Goal: Use online tool/utility: Utilize a website feature to perform a specific function

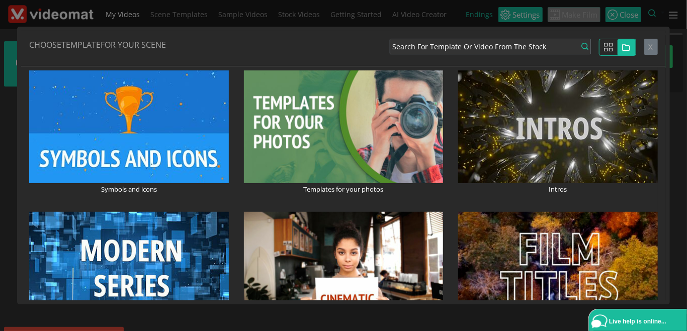
scroll to position [116, 0]
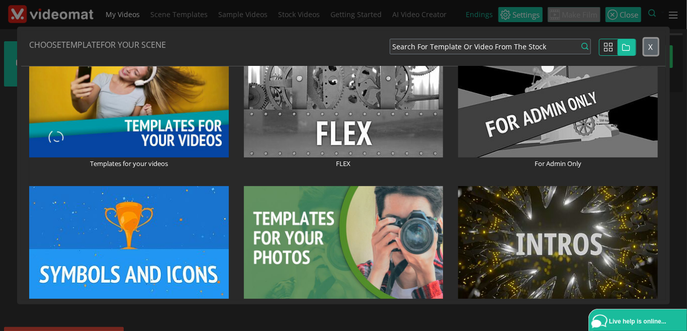
click at [652, 47] on span "X" at bounding box center [651, 47] width 5 height 10
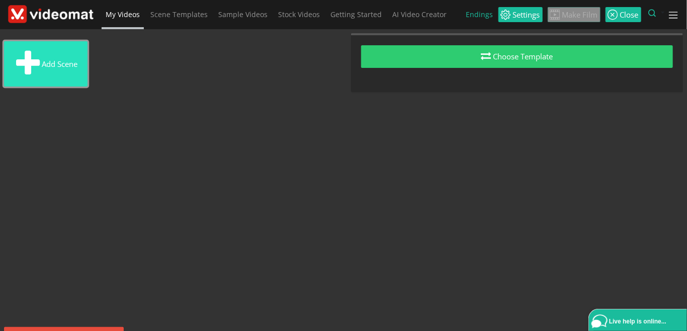
click at [69, 66] on button "Add scene" at bounding box center [46, 63] width 84 height 45
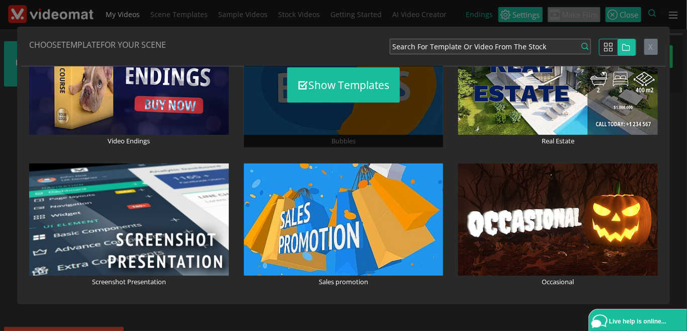
scroll to position [1855, 0]
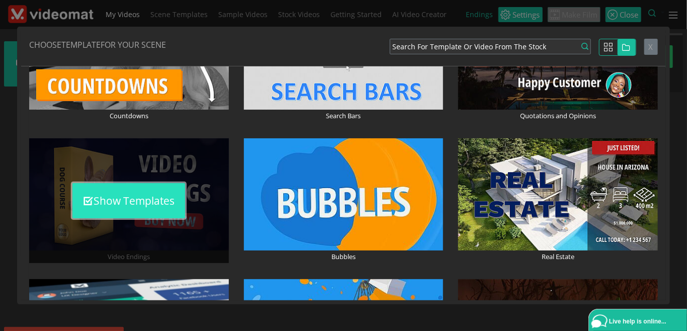
click at [150, 201] on button "Show Templates" at bounding box center [128, 200] width 113 height 35
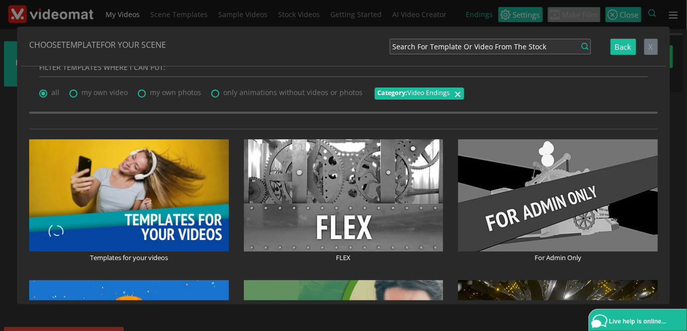
scroll to position [0, 0]
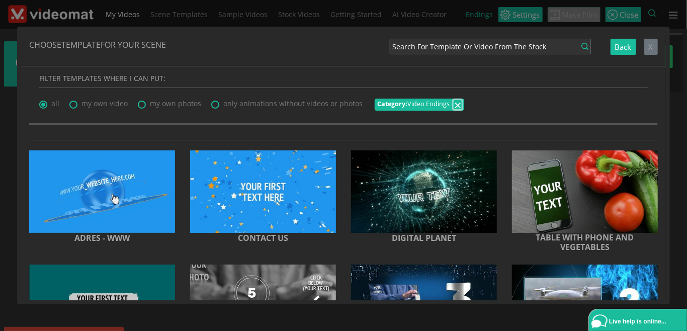
click at [454, 106] on span "×" at bounding box center [457, 104] width 7 height 17
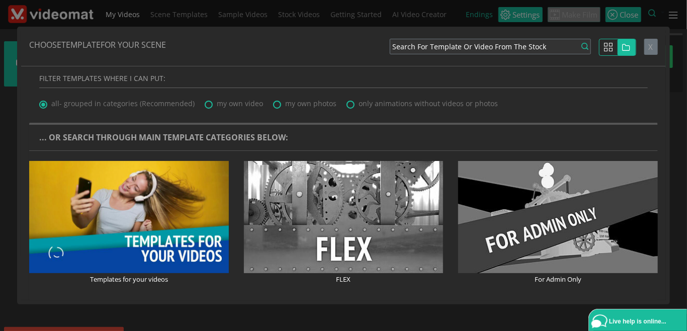
click at [645, 49] on div at bounding box center [621, 47] width 45 height 17
click at [648, 49] on button "X" at bounding box center [652, 47] width 14 height 17
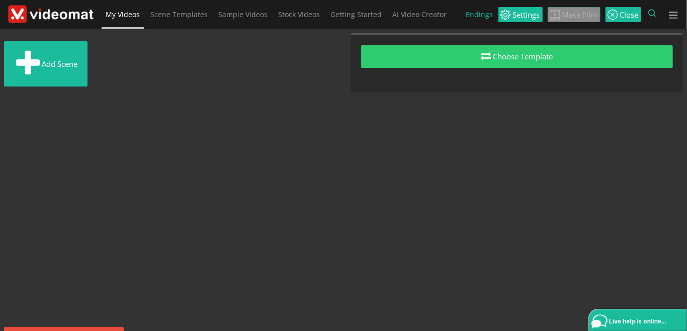
click at [133, 21] on link "My Videos" at bounding box center [123, 14] width 42 height 29
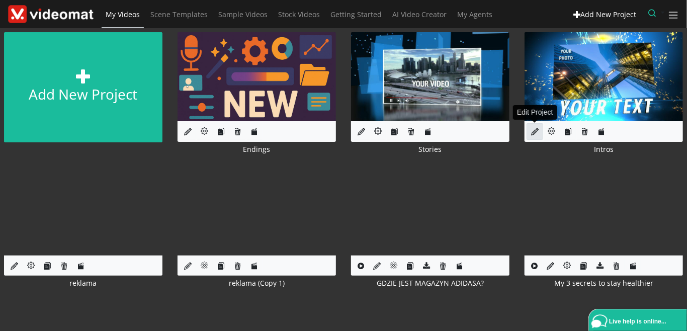
click at [534, 130] on icon at bounding box center [535, 132] width 8 height 8
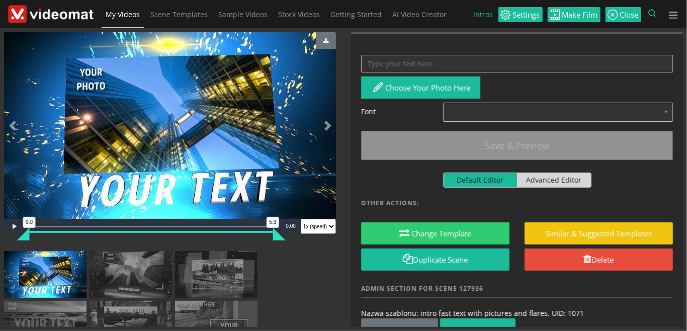
scroll to position [371, 0]
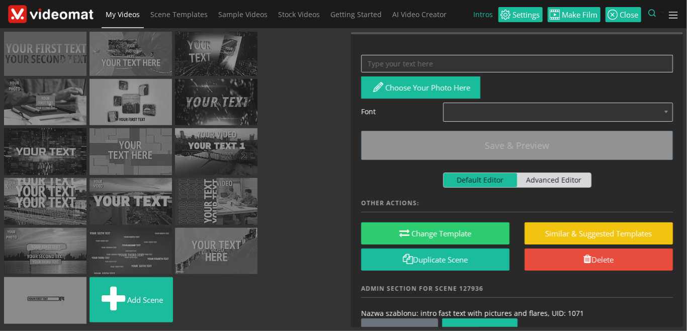
click at [118, 324] on li "Add scene" at bounding box center [132, 302] width 84 height 50
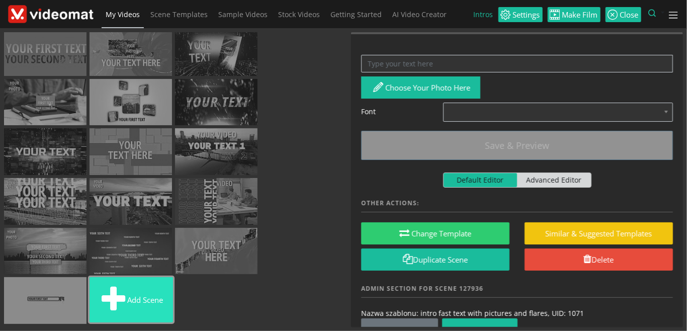
click at [123, 297] on span at bounding box center [114, 300] width 28 height 34
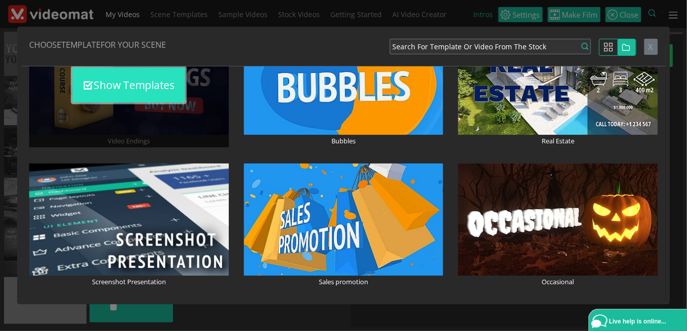
click at [135, 89] on button "Show Templates" at bounding box center [128, 84] width 113 height 35
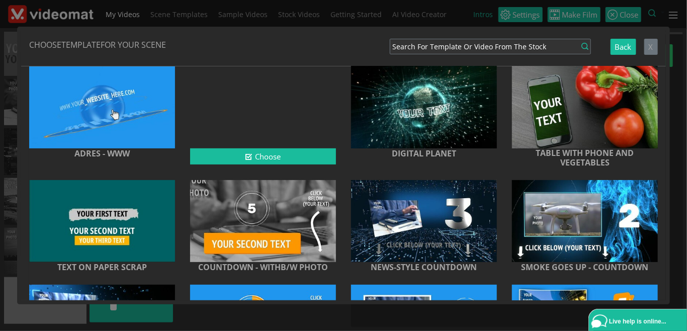
scroll to position [116, 0]
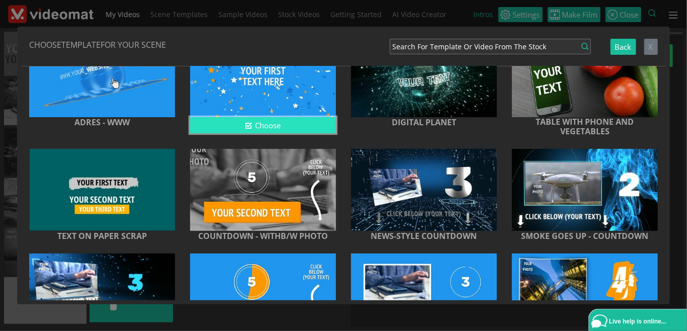
click at [257, 121] on button "Choose" at bounding box center [263, 125] width 146 height 17
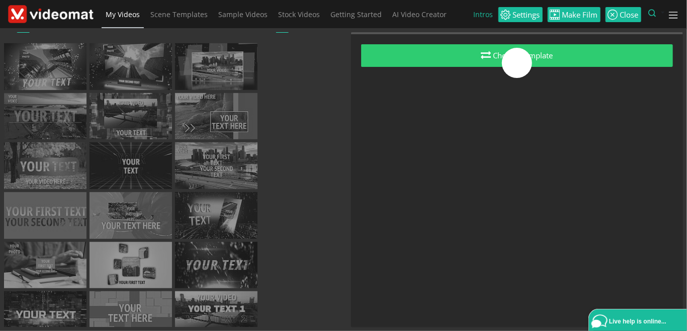
scroll to position [23, 0]
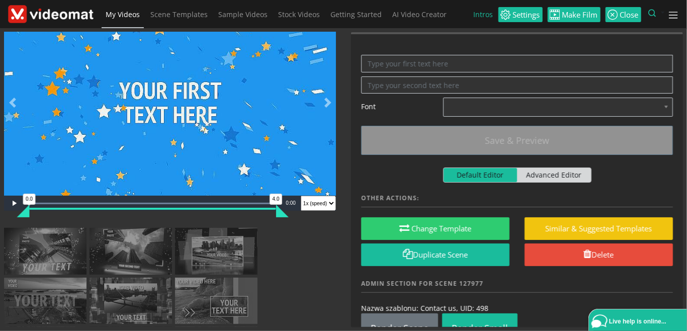
click at [133, 11] on span "My Videos" at bounding box center [123, 15] width 34 height 10
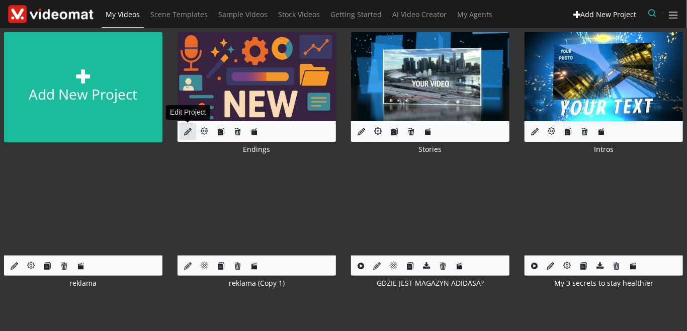
click at [189, 131] on icon at bounding box center [188, 132] width 8 height 8
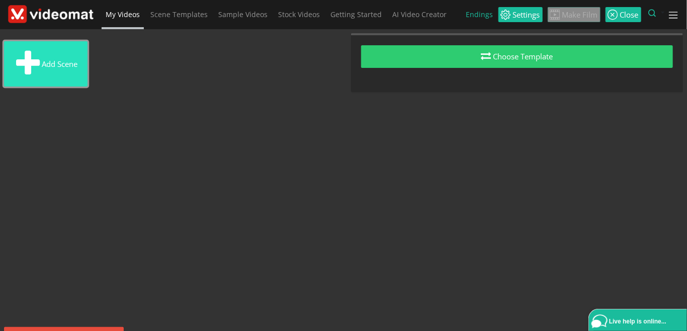
click at [70, 59] on button "Add scene" at bounding box center [46, 63] width 84 height 45
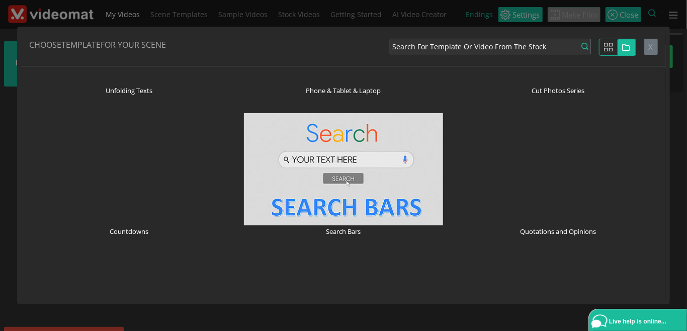
scroll to position [1855, 0]
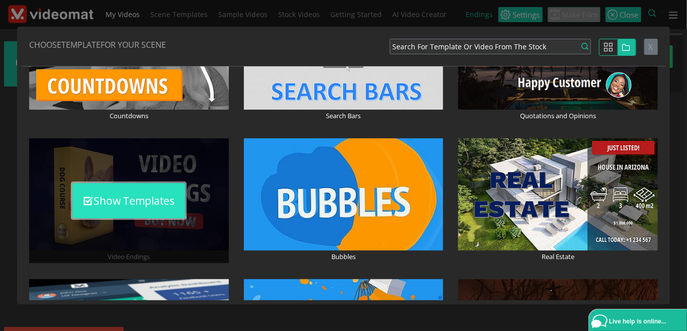
click at [163, 198] on button "Show Templates" at bounding box center [128, 200] width 113 height 35
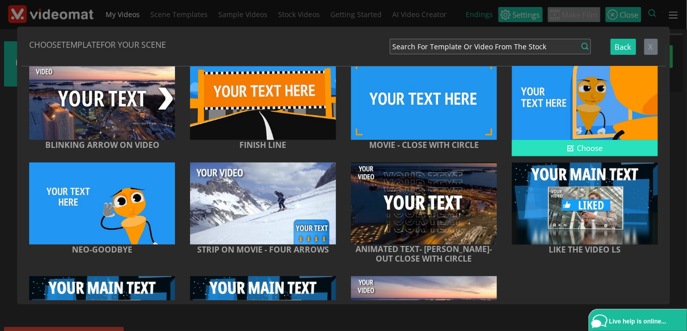
scroll to position [1367, 0]
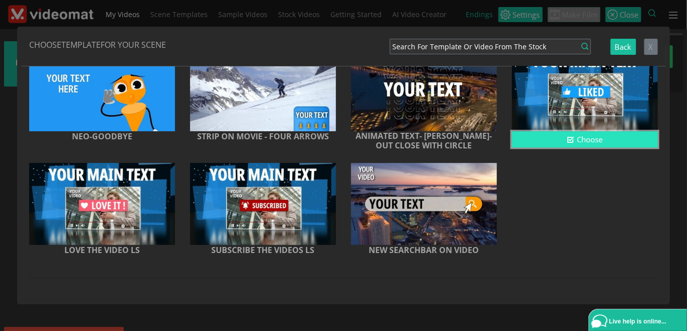
click at [596, 137] on button "Choose" at bounding box center [585, 139] width 146 height 17
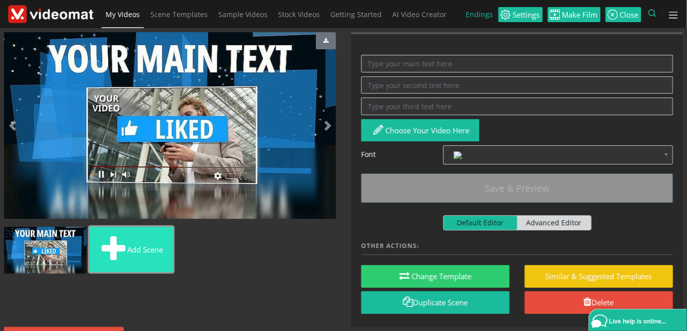
click at [133, 255] on button "Add scene" at bounding box center [132, 249] width 84 height 45
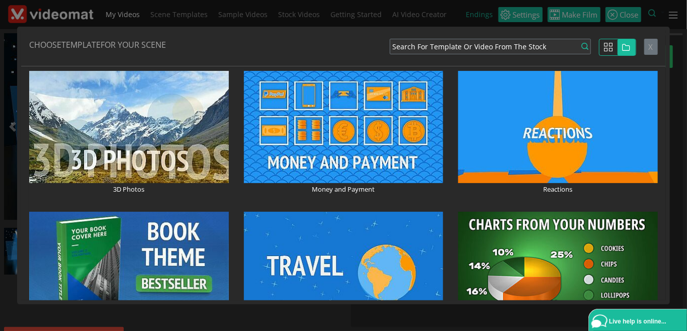
scroll to position [2228, 0]
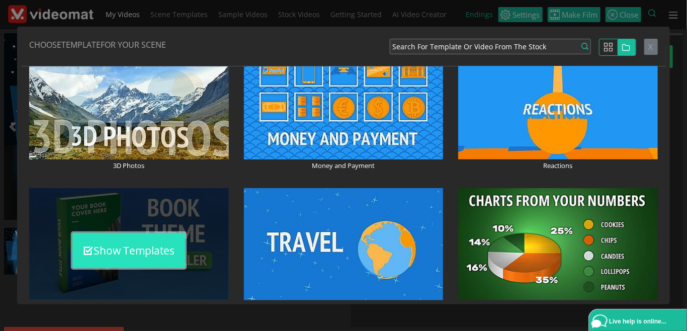
click at [140, 258] on button "Show Templates" at bounding box center [128, 250] width 113 height 35
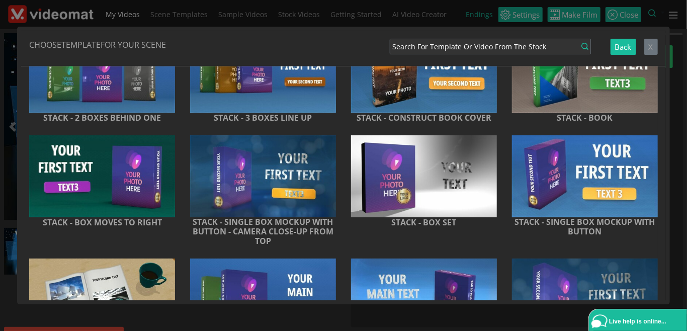
scroll to position [213, 0]
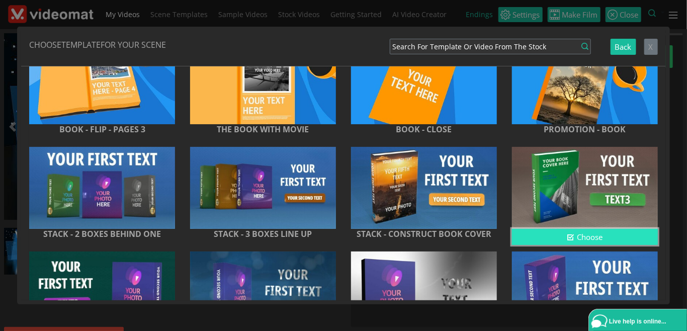
click at [581, 241] on button "Choose" at bounding box center [585, 237] width 146 height 17
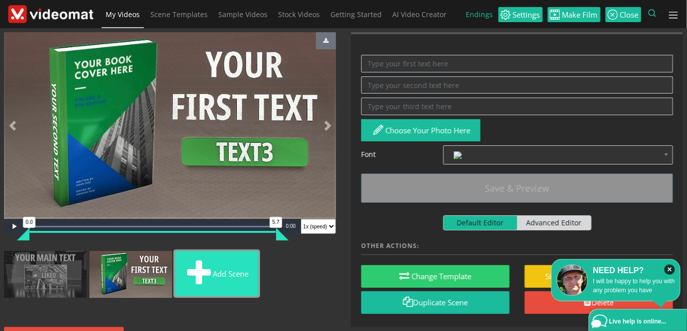
click at [222, 275] on button "Add scene" at bounding box center [217, 273] width 84 height 45
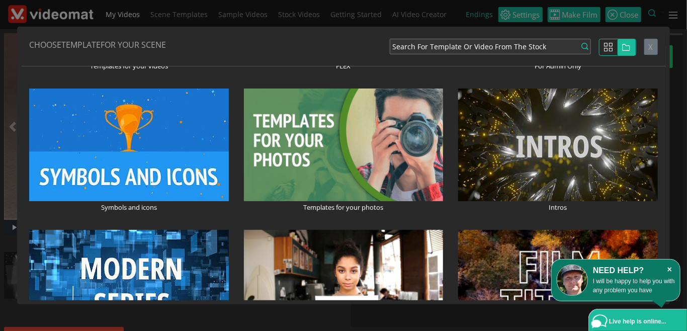
click at [669, 269] on icon "×" at bounding box center [670, 270] width 11 height 10
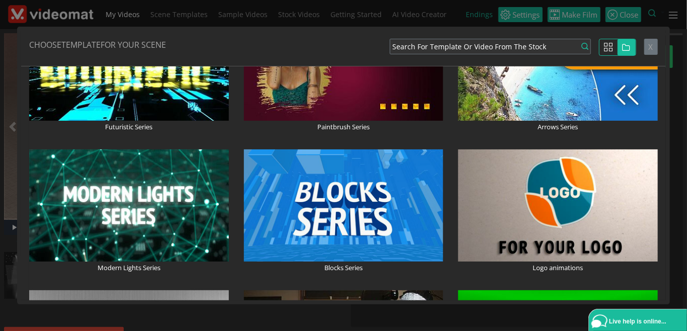
scroll to position [696, 0]
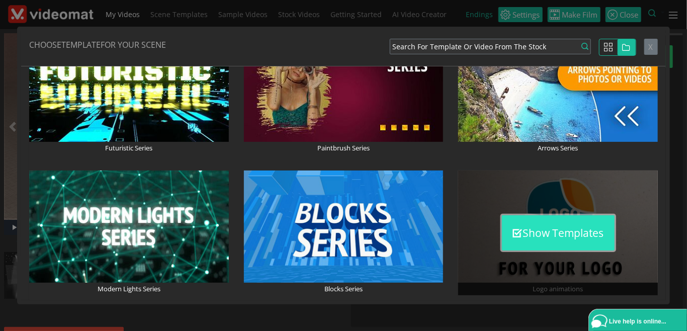
click at [549, 238] on button "Show Templates" at bounding box center [558, 232] width 113 height 35
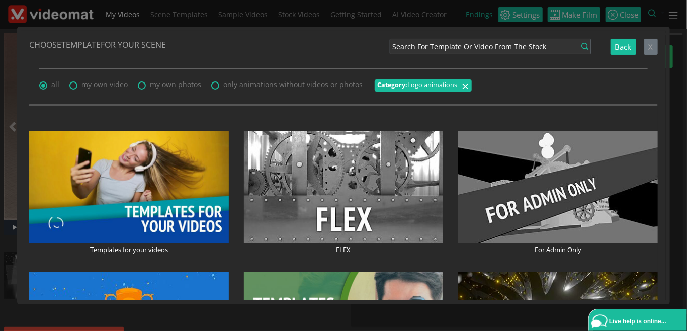
scroll to position [0, 0]
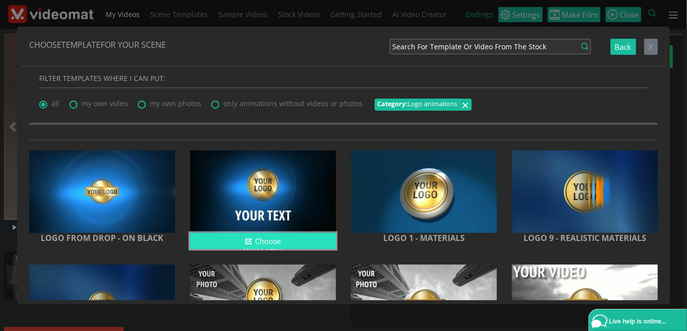
click at [272, 243] on button "Choose" at bounding box center [263, 241] width 146 height 17
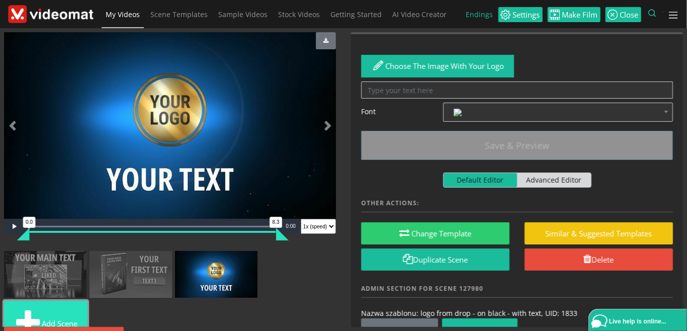
click at [53, 304] on button "Add scene" at bounding box center [46, 323] width 84 height 45
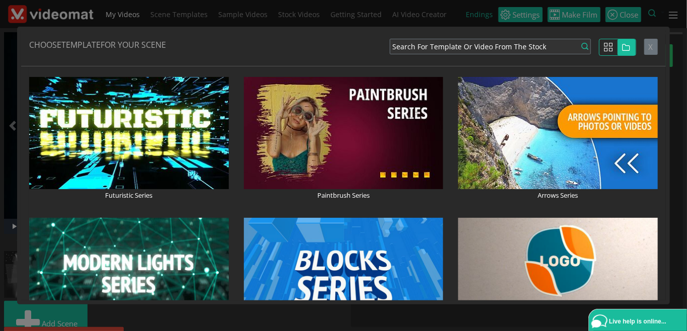
scroll to position [696, 0]
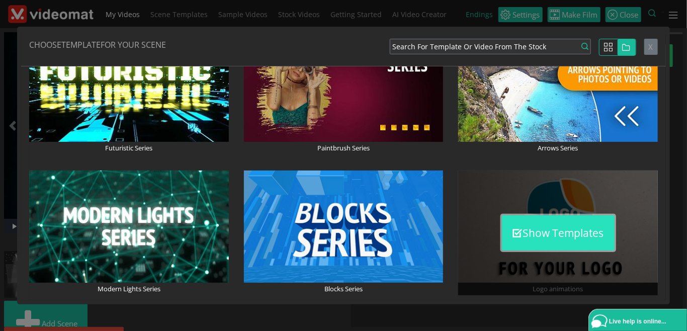
click at [576, 237] on button "Show Templates" at bounding box center [558, 232] width 113 height 35
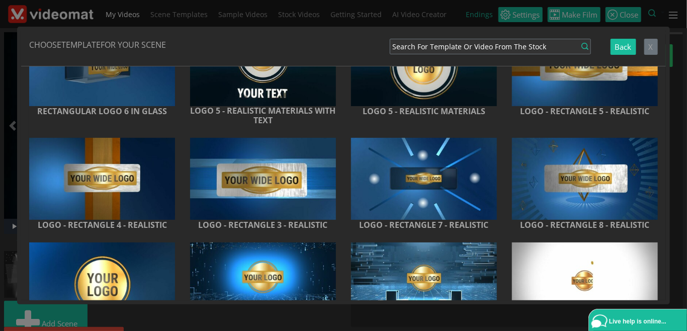
scroll to position [812, 0]
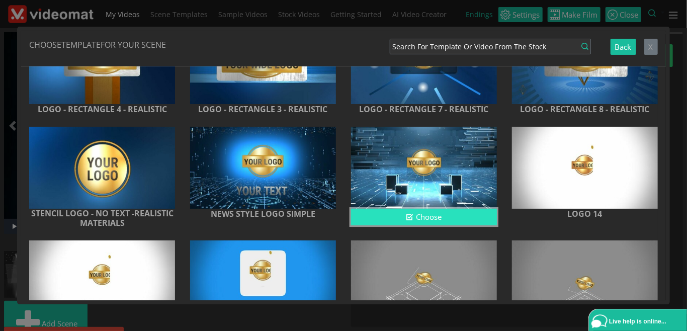
click at [435, 216] on button "Choose" at bounding box center [424, 217] width 146 height 17
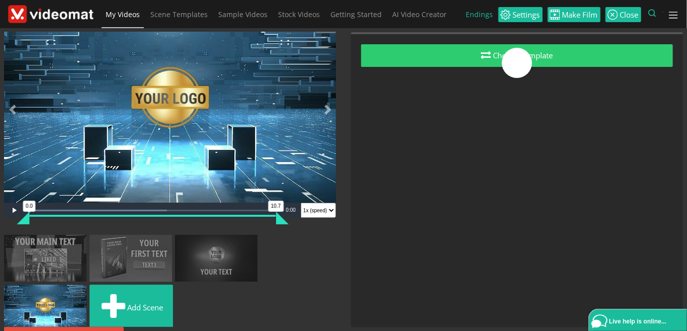
scroll to position [24, 0]
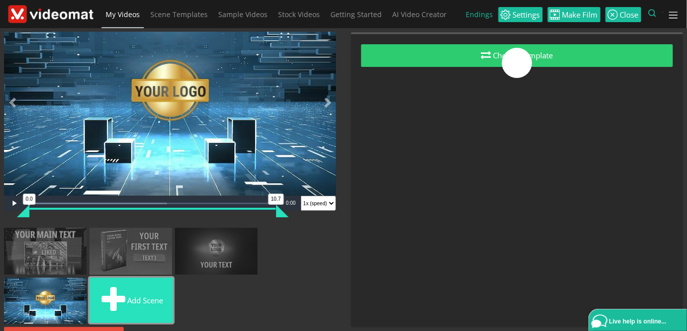
click at [139, 293] on button "Add scene" at bounding box center [132, 300] width 84 height 45
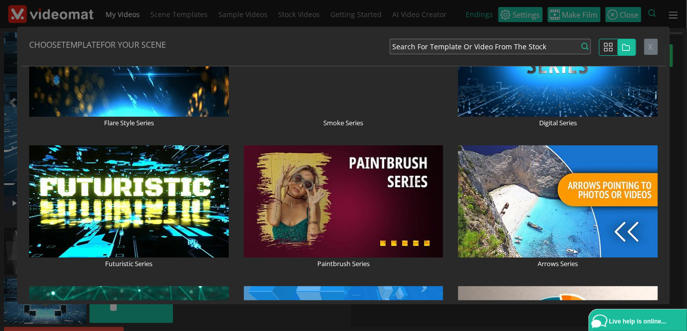
scroll to position [696, 0]
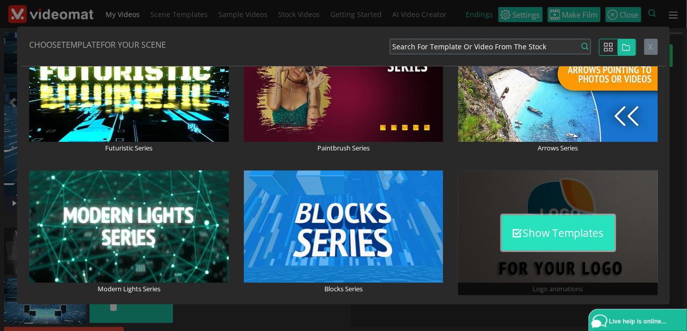
click at [560, 243] on button "Show Templates" at bounding box center [558, 232] width 113 height 35
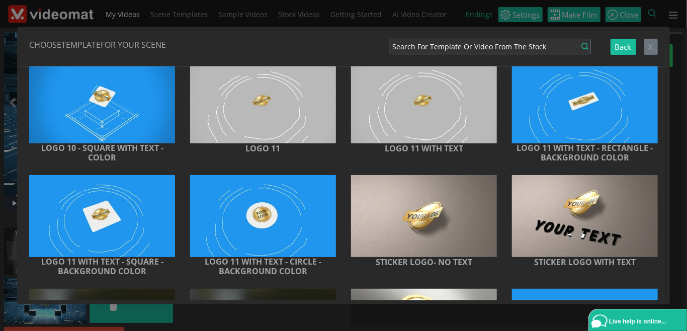
scroll to position [1141, 0]
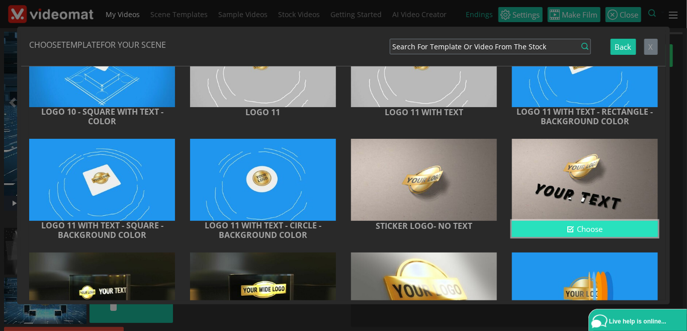
click at [609, 230] on button "Choose" at bounding box center [585, 229] width 146 height 17
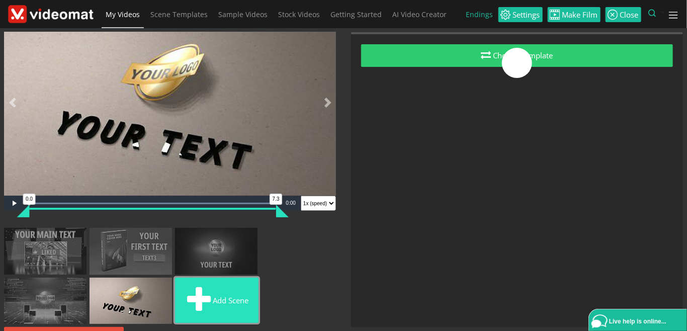
click at [248, 297] on button "Add scene" at bounding box center [217, 300] width 84 height 45
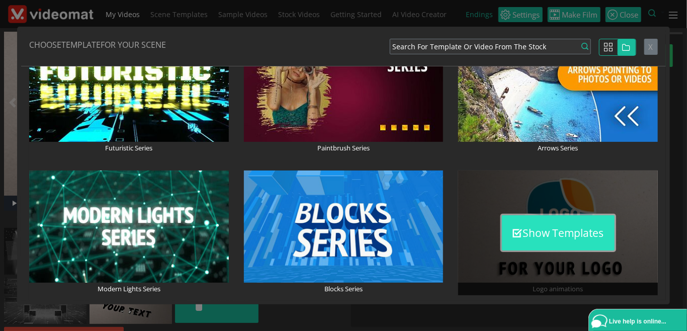
click at [541, 232] on button "Show Templates" at bounding box center [558, 232] width 113 height 35
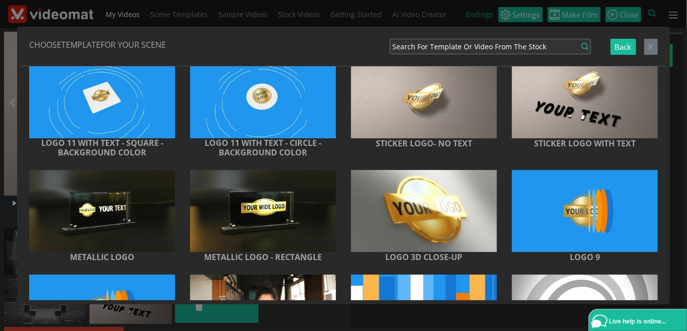
scroll to position [1258, 0]
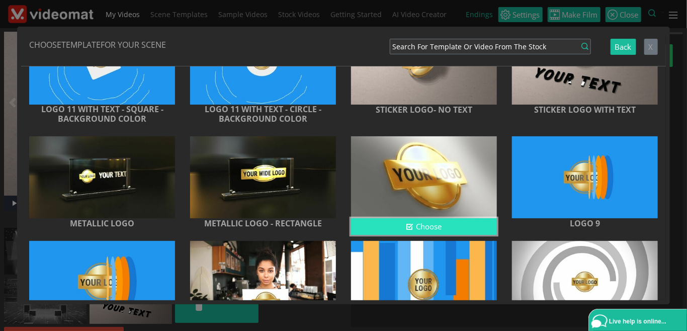
click at [454, 227] on button "Choose" at bounding box center [424, 226] width 146 height 17
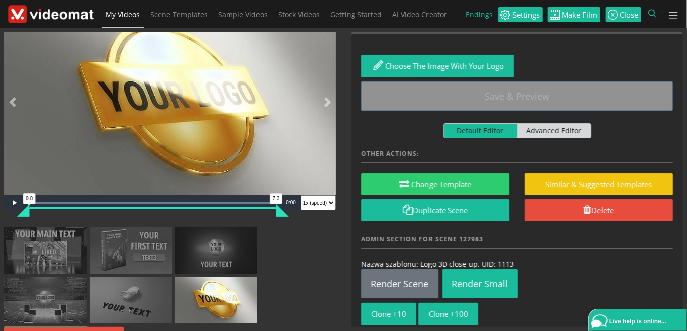
scroll to position [72, 0]
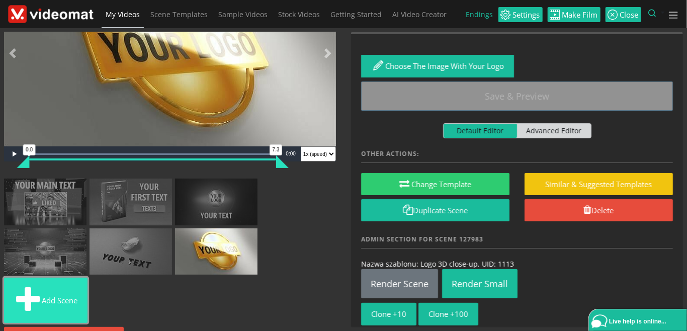
click at [69, 295] on button "Add scene" at bounding box center [46, 300] width 84 height 45
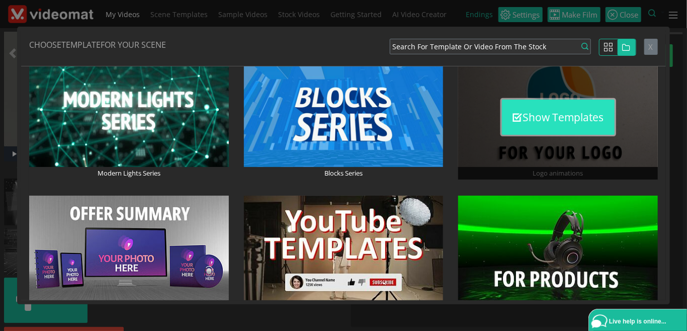
click at [562, 118] on button "Show Templates" at bounding box center [558, 117] width 113 height 35
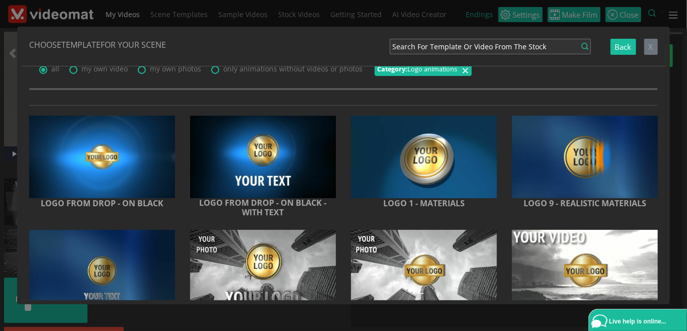
scroll to position [0, 0]
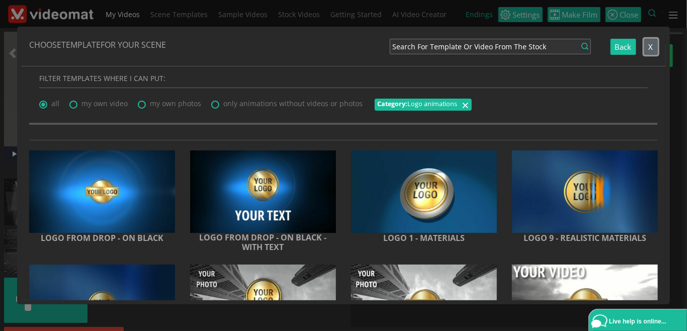
click at [650, 49] on button "X" at bounding box center [652, 47] width 14 height 17
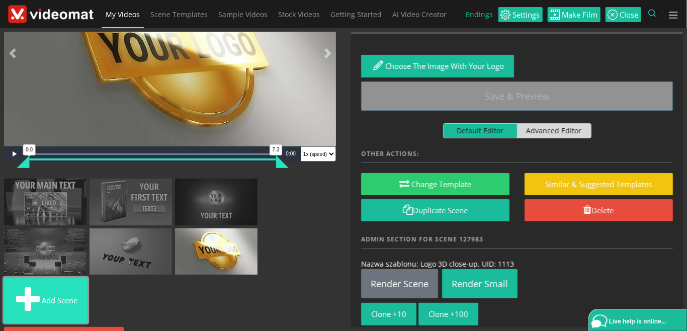
click at [58, 306] on button "Add scene" at bounding box center [46, 300] width 84 height 45
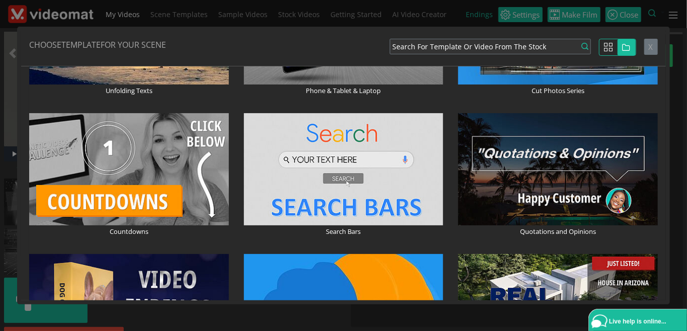
scroll to position [1855, 0]
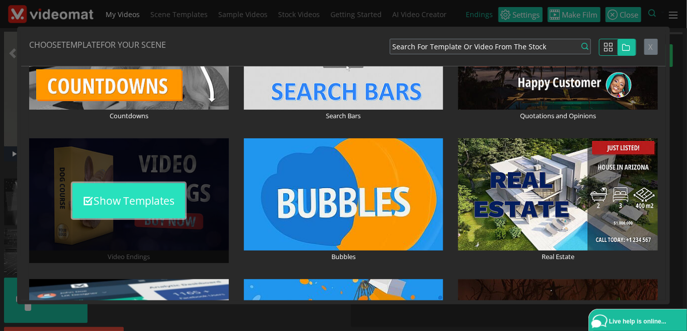
click at [113, 193] on button "Show Templates" at bounding box center [128, 200] width 113 height 35
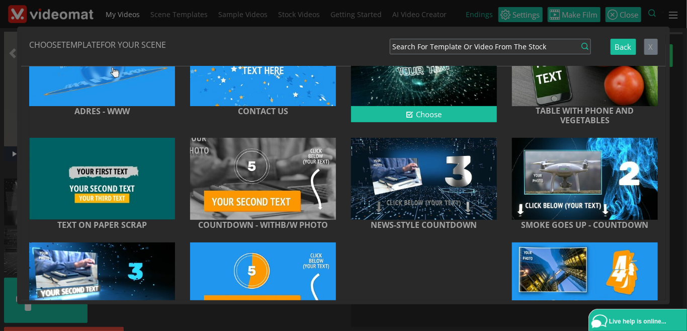
scroll to position [0, 0]
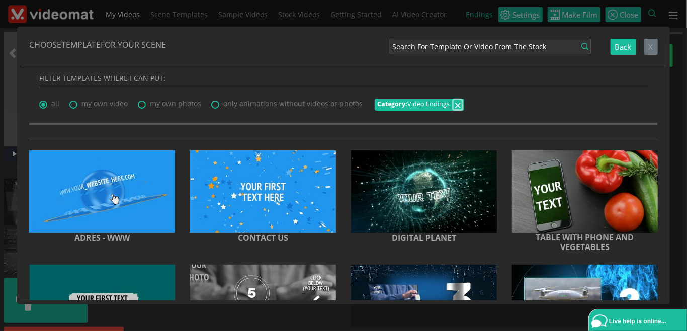
click at [454, 105] on span "×" at bounding box center [457, 104] width 7 height 17
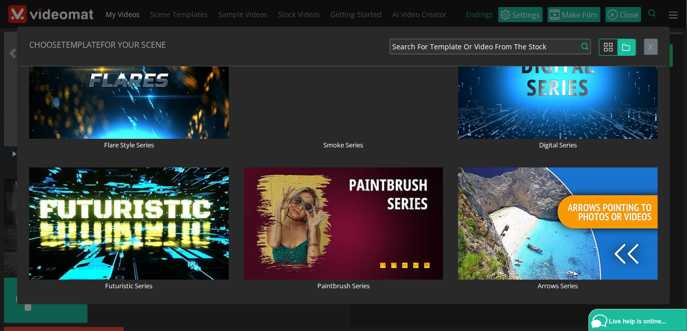
scroll to position [580, 0]
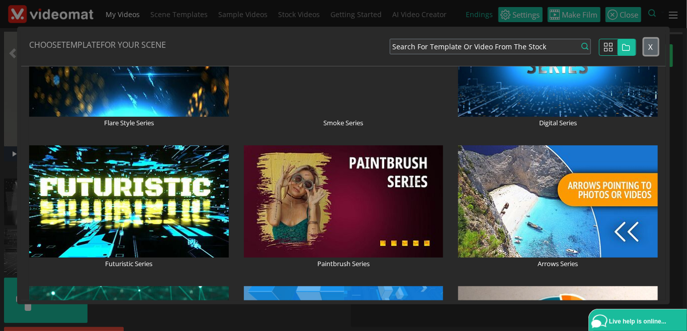
click at [653, 46] on span "X" at bounding box center [651, 47] width 5 height 10
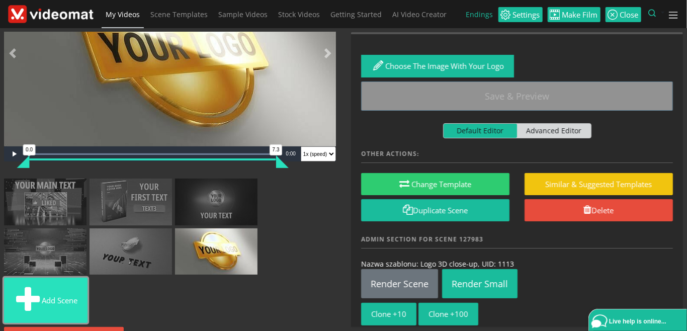
click at [75, 296] on button "Add scene" at bounding box center [46, 300] width 84 height 45
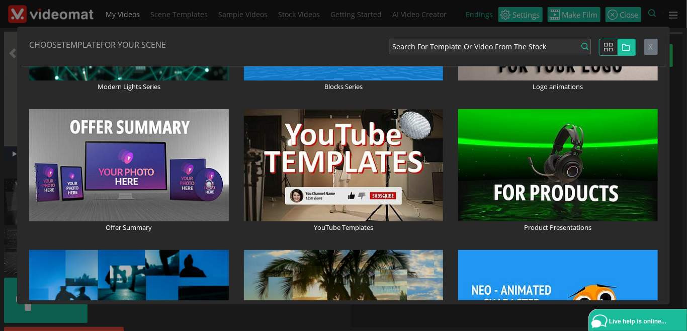
scroll to position [928, 0]
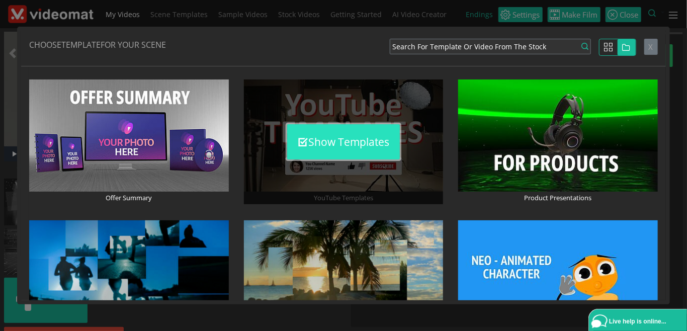
click at [374, 134] on button "Show Templates" at bounding box center [343, 141] width 113 height 35
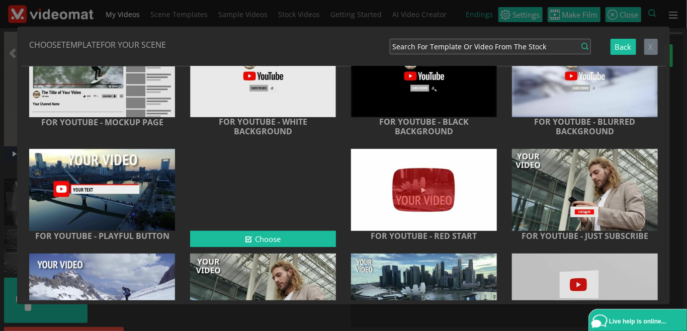
scroll to position [0, 0]
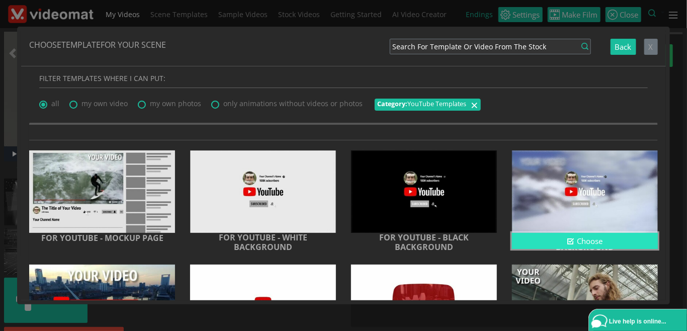
click at [601, 236] on button "Choose" at bounding box center [585, 241] width 146 height 17
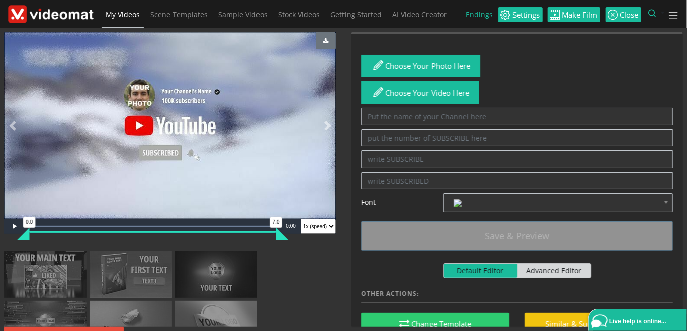
scroll to position [73, 0]
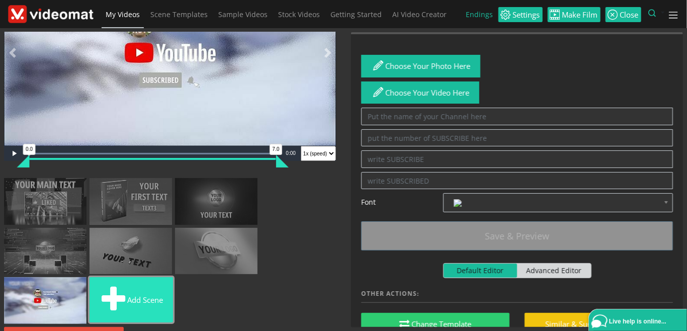
click at [146, 303] on button "Add scene" at bounding box center [132, 299] width 84 height 45
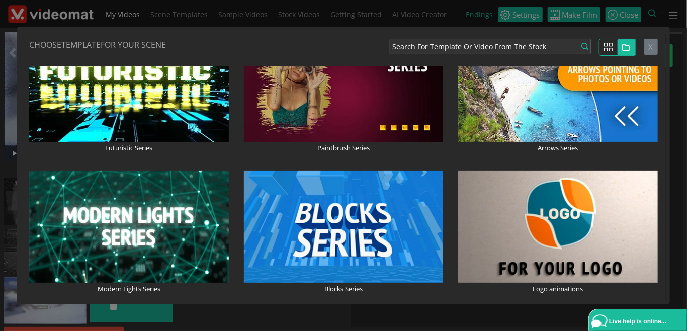
scroll to position [811, 0]
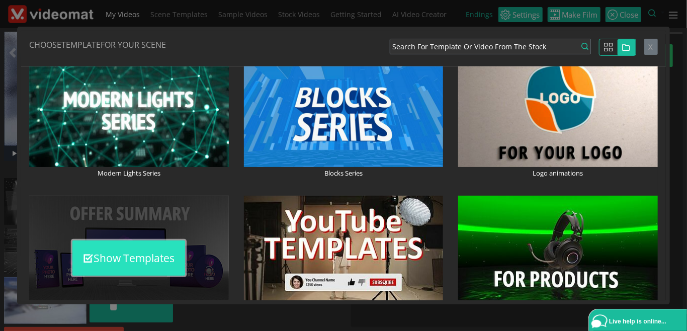
click at [138, 259] on button "Show Templates" at bounding box center [128, 258] width 113 height 35
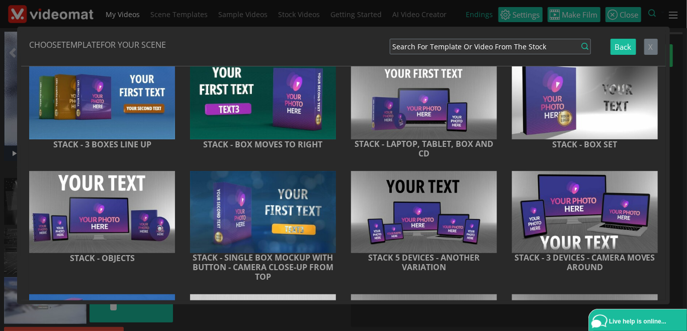
scroll to position [0, 0]
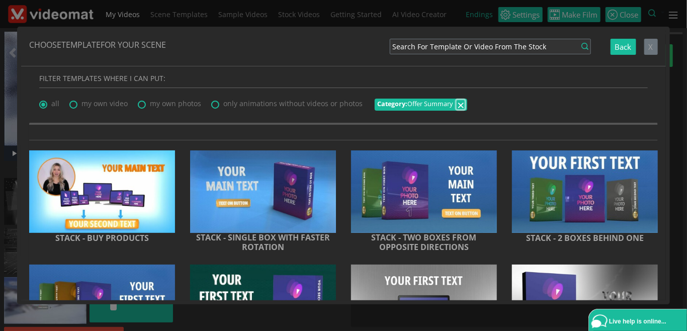
click at [459, 102] on span "×" at bounding box center [460, 104] width 7 height 17
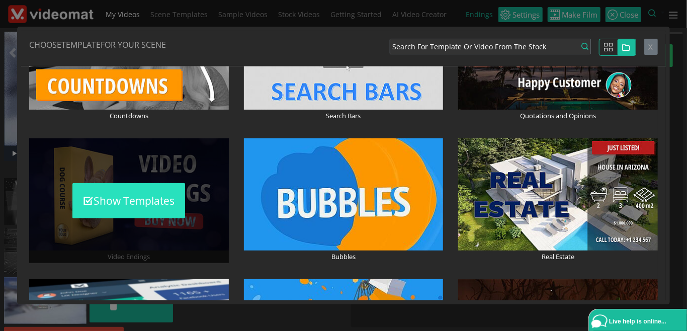
scroll to position [1739, 0]
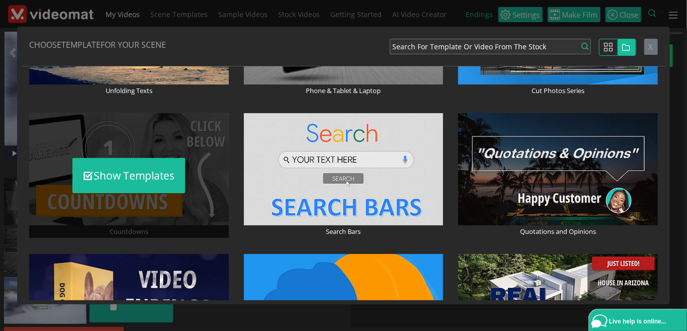
click at [150, 198] on div "Show Templates" at bounding box center [129, 175] width 200 height 125
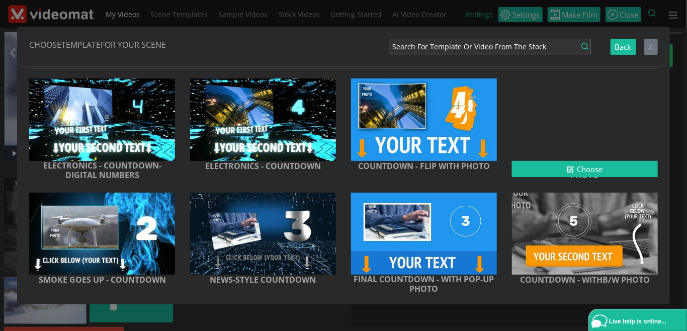
scroll to position [116, 0]
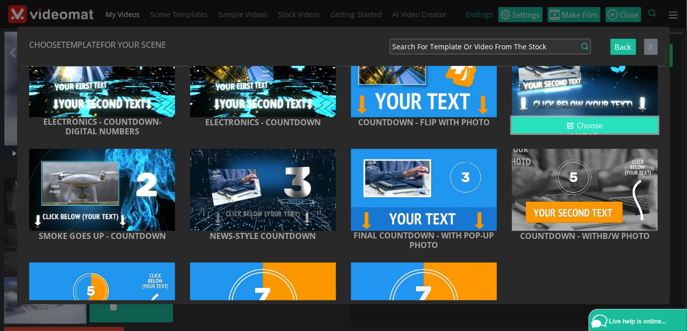
click at [571, 129] on icon "button" at bounding box center [571, 126] width 8 height 8
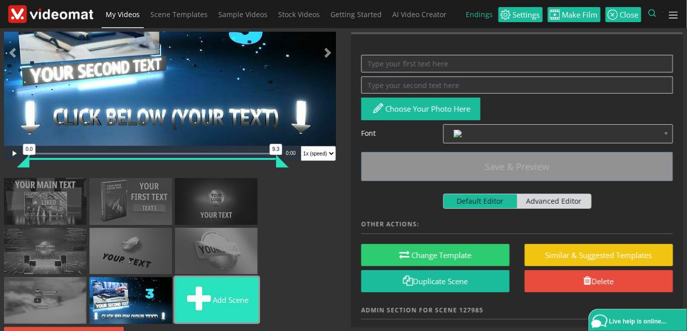
click at [237, 291] on button "Add scene" at bounding box center [217, 299] width 84 height 45
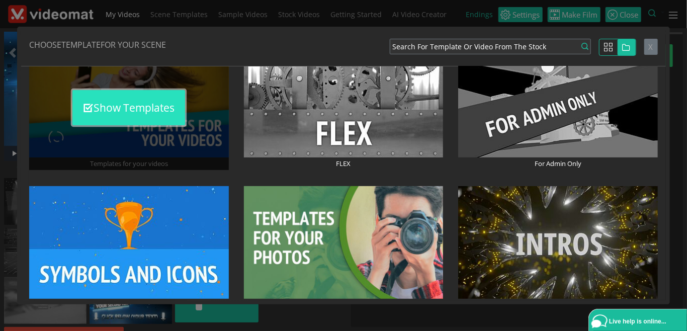
click at [106, 125] on button "Show Templates" at bounding box center [128, 107] width 113 height 35
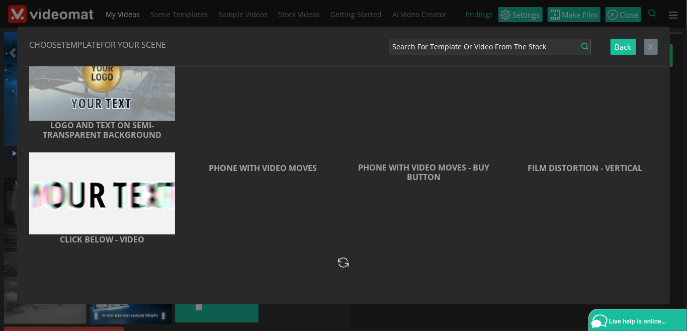
scroll to position [5993, 0]
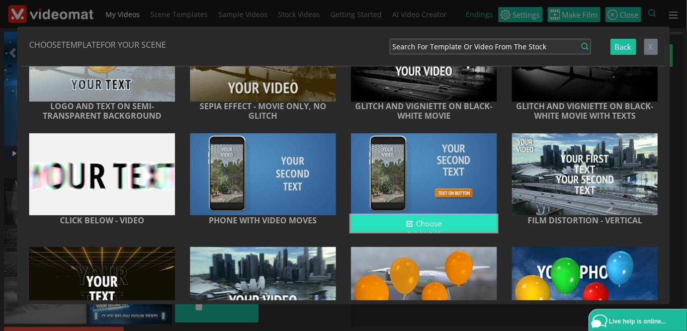
click at [466, 232] on button "Choose" at bounding box center [424, 223] width 146 height 17
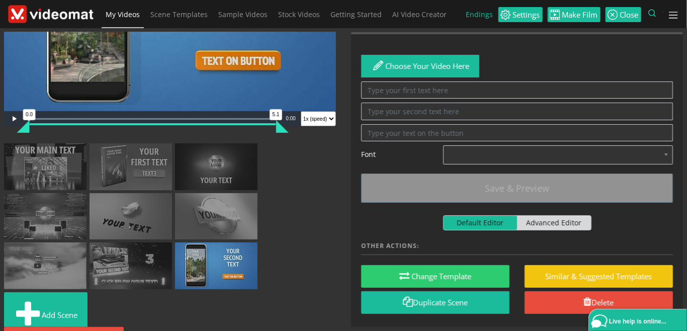
scroll to position [122, 0]
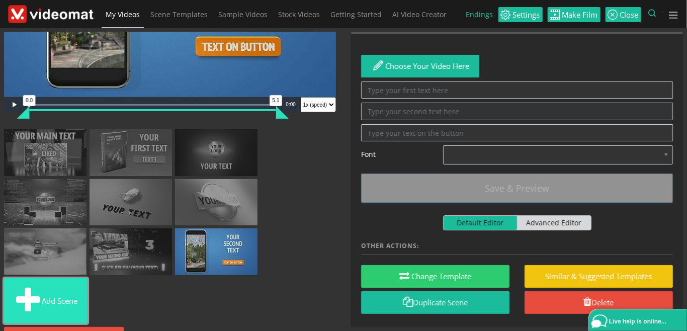
click at [64, 286] on button "Add scene" at bounding box center [46, 300] width 84 height 45
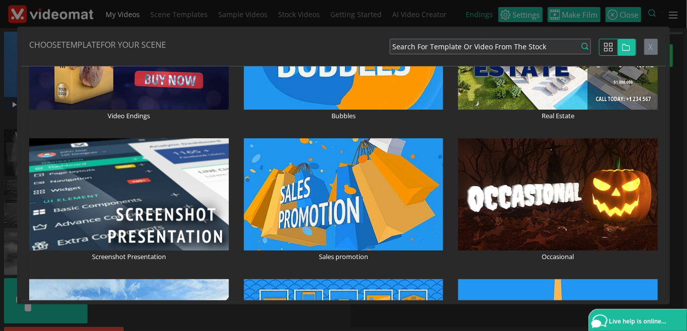
scroll to position [1880, 0]
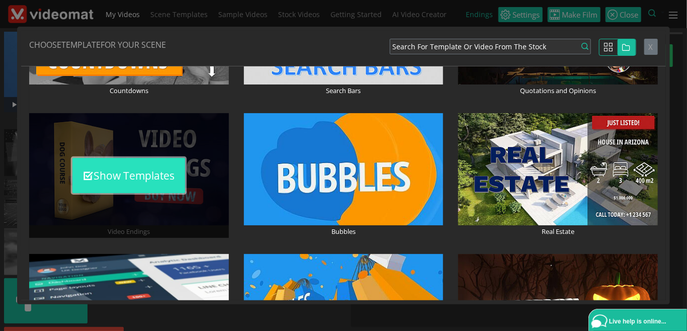
click at [129, 175] on button "Show Templates" at bounding box center [128, 175] width 113 height 35
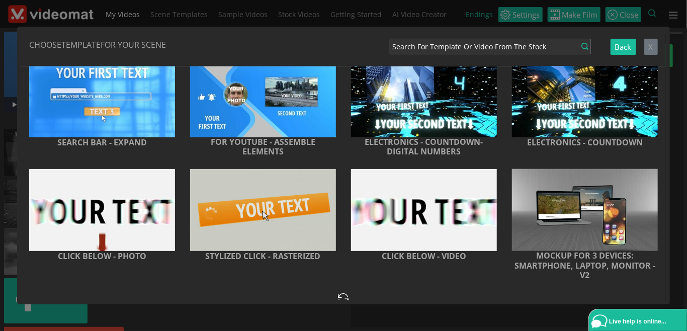
scroll to position [464, 0]
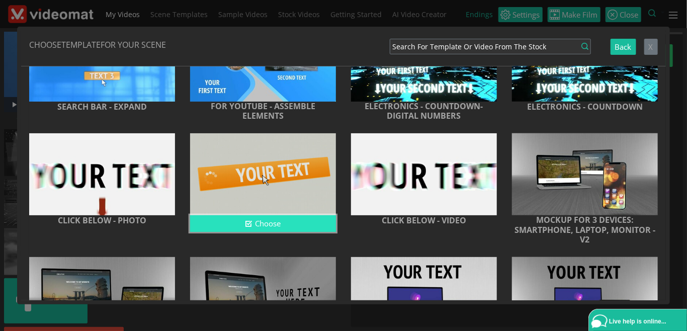
click at [251, 225] on icon "button" at bounding box center [250, 224] width 8 height 8
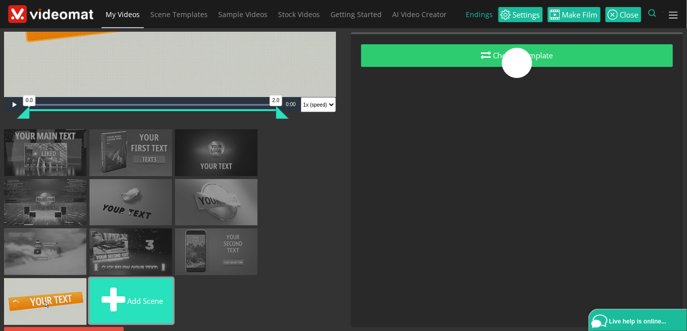
click at [150, 291] on button "Add scene" at bounding box center [132, 300] width 84 height 45
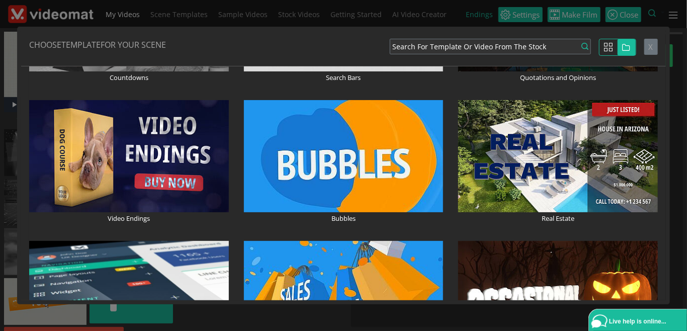
scroll to position [1855, 0]
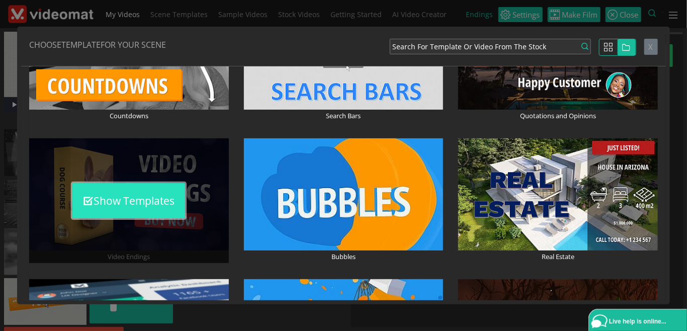
click at [160, 198] on button "Show Templates" at bounding box center [128, 200] width 113 height 35
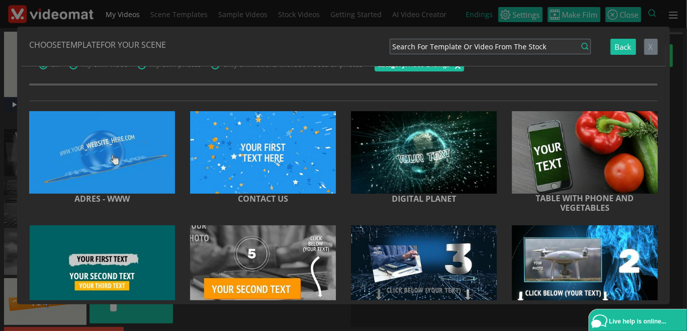
scroll to position [0, 0]
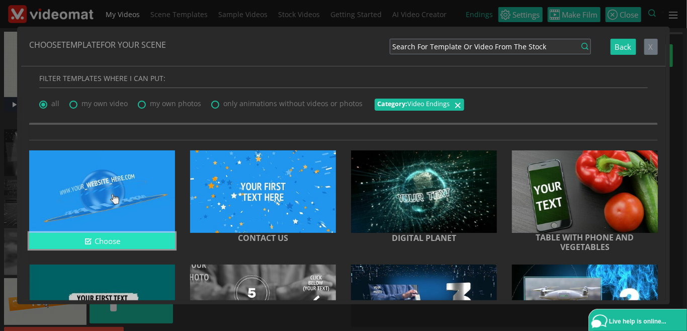
click at [113, 241] on button "Choose" at bounding box center [102, 241] width 146 height 17
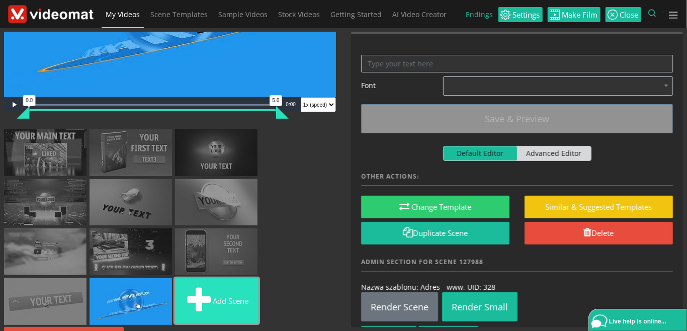
click at [204, 292] on span at bounding box center [199, 301] width 28 height 34
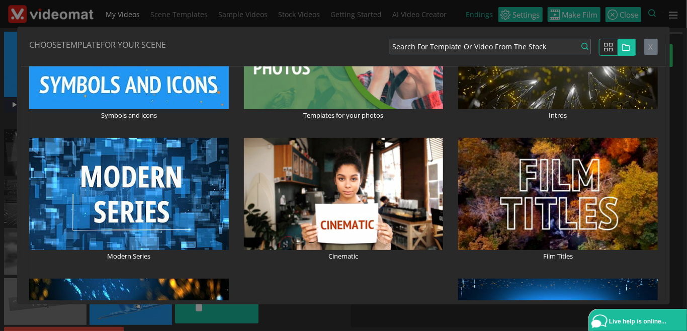
scroll to position [348, 0]
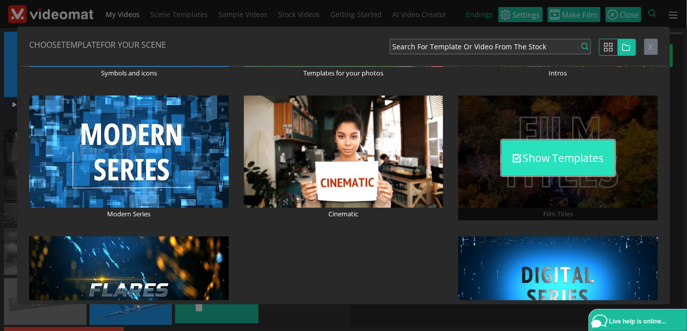
click at [563, 164] on button "Show Templates" at bounding box center [558, 157] width 113 height 35
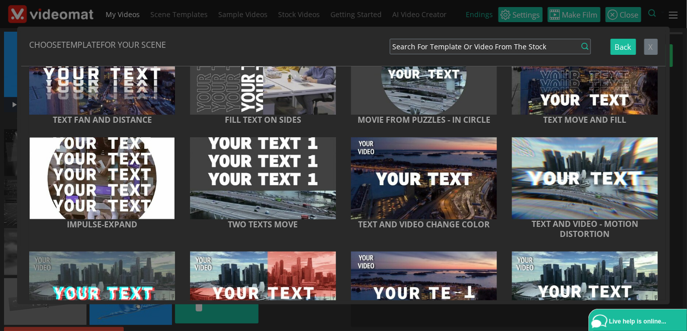
scroll to position [1336, 0]
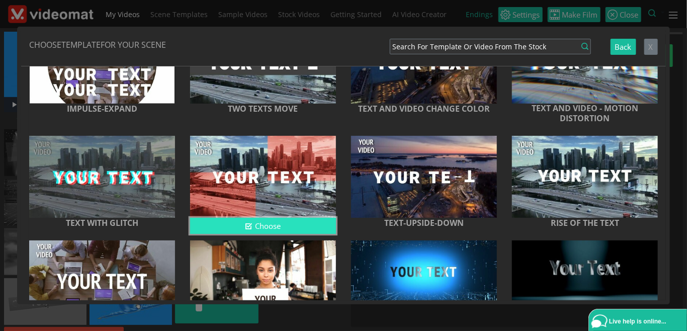
click at [309, 218] on button "Choose" at bounding box center [263, 226] width 146 height 17
